Goal: Browse casually

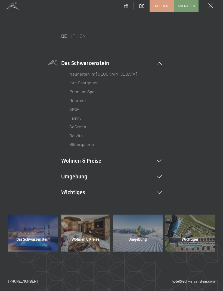
click at [92, 144] on link "Bildergalerie" at bounding box center [81, 144] width 25 height 5
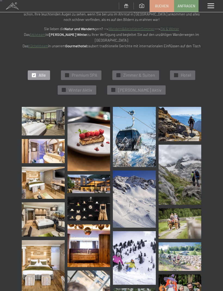
scroll to position [53, 0]
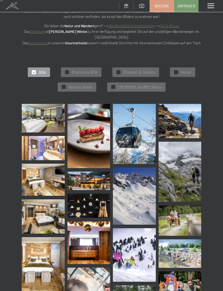
click at [44, 117] on img at bounding box center [43, 118] width 43 height 29
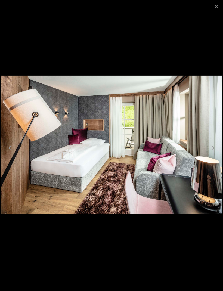
click at [215, 153] on button "Next slide" at bounding box center [211, 148] width 11 height 11
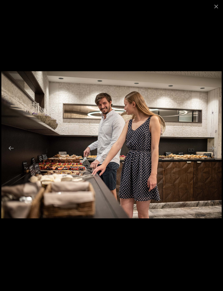
click at [211, 7] on button "Close gallery" at bounding box center [216, 6] width 14 height 13
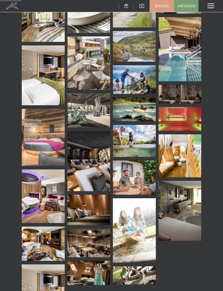
scroll to position [407, 0]
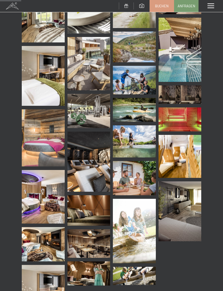
click at [192, 61] on img at bounding box center [179, 50] width 43 height 64
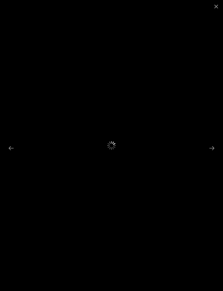
click at [219, 6] on button "Close gallery" at bounding box center [216, 6] width 14 height 13
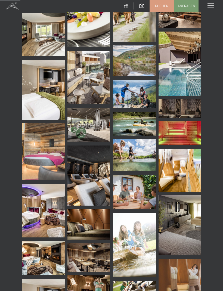
scroll to position [395, 0]
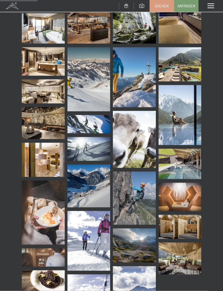
click at [140, 191] on img at bounding box center [134, 198] width 43 height 54
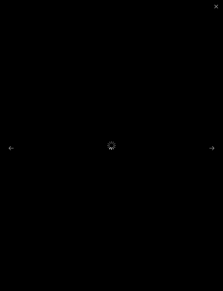
click at [219, 2] on button "Close gallery" at bounding box center [216, 6] width 14 height 13
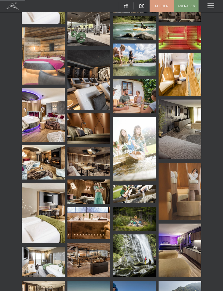
scroll to position [488, 0]
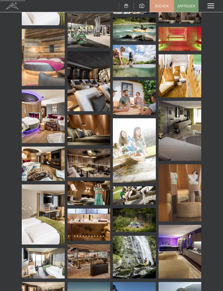
click at [211, 3] on div "Menü" at bounding box center [210, 6] width 24 height 12
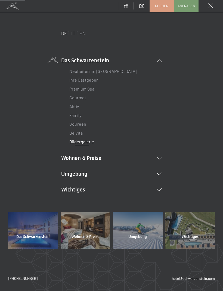
scroll to position [2, 0]
click at [15, 4] on span at bounding box center [12, 6] width 24 height 12
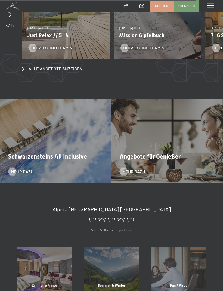
scroll to position [1825, 0]
